Goal: Task Accomplishment & Management: Manage account settings

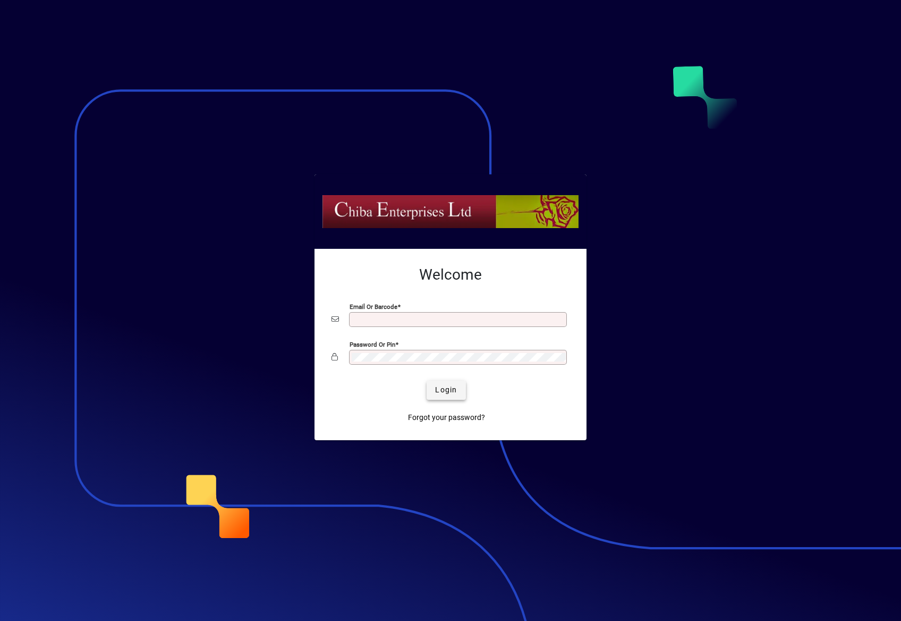
type input "**********"
click at [443, 387] on span "Login" at bounding box center [446, 389] width 22 height 11
